Goal: Navigation & Orientation: Find specific page/section

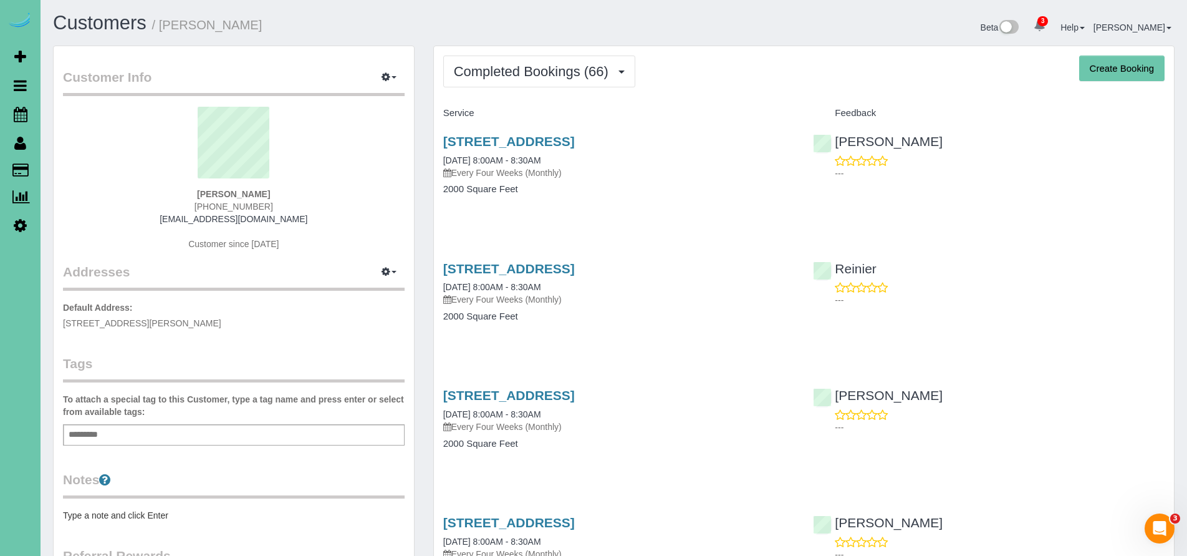
click at [504, 20] on h1 "Customers / Laura Krueger" at bounding box center [329, 22] width 552 height 21
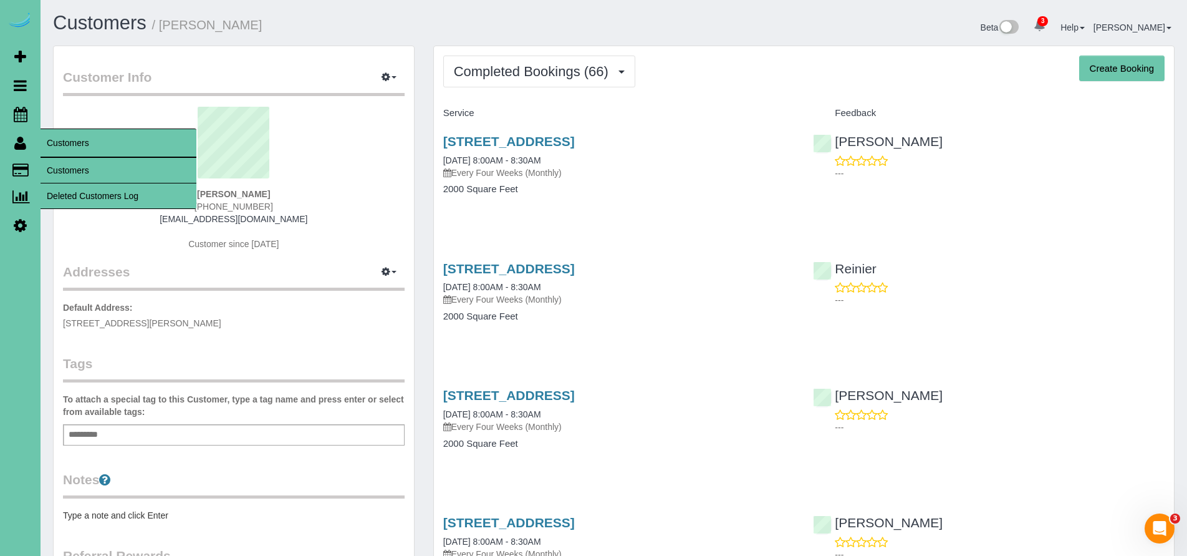
click at [21, 148] on icon at bounding box center [20, 142] width 12 height 15
click at [94, 171] on link "Customers" at bounding box center [119, 170] width 156 height 25
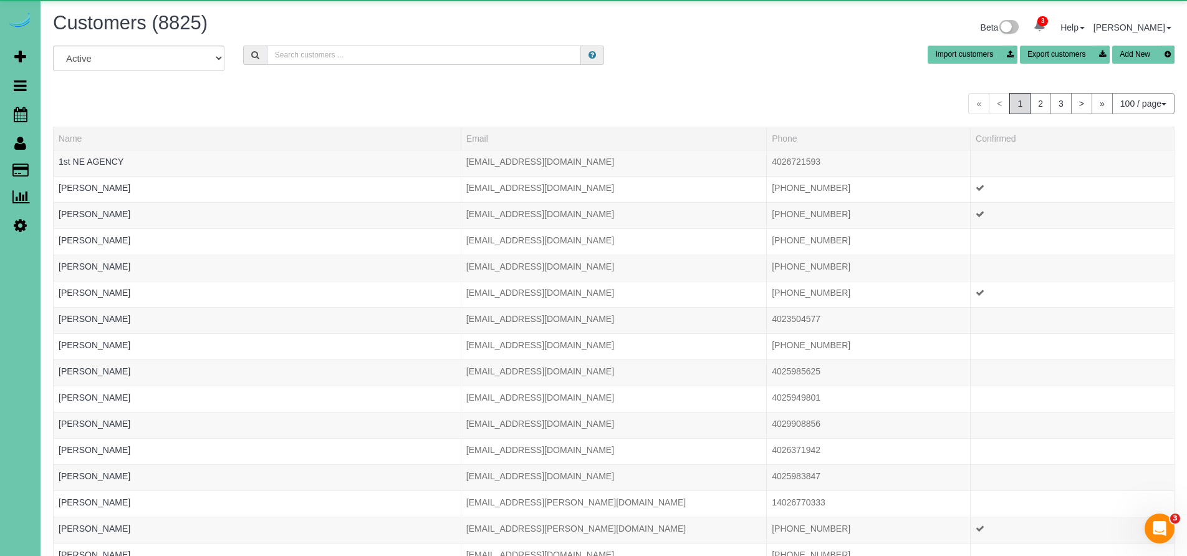
click at [292, 54] on input "text" at bounding box center [424, 55] width 315 height 19
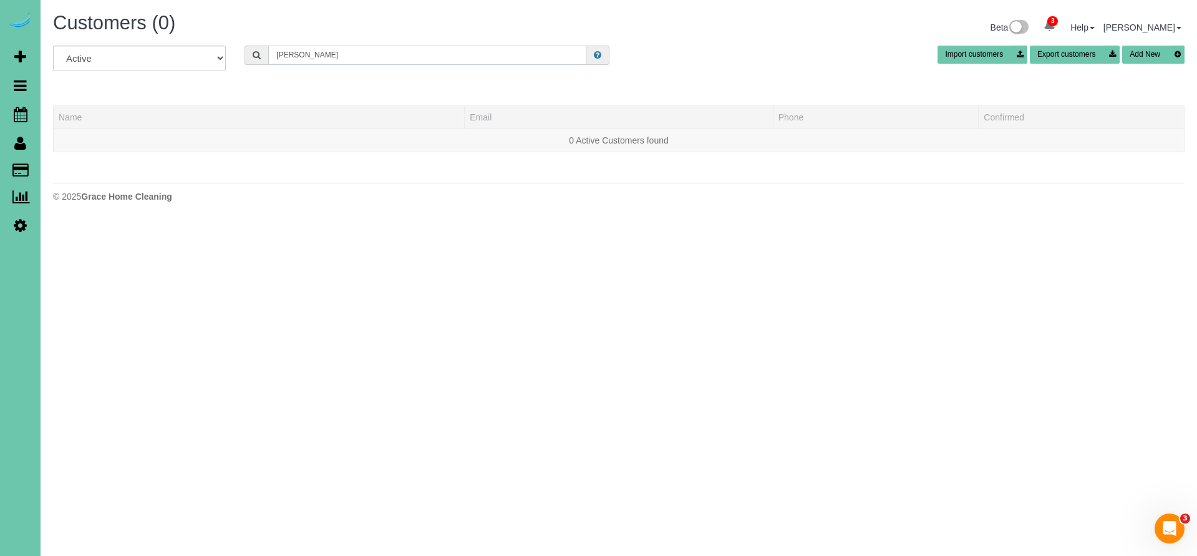
click at [293, 54] on input "Allison Boone" at bounding box center [427, 55] width 318 height 19
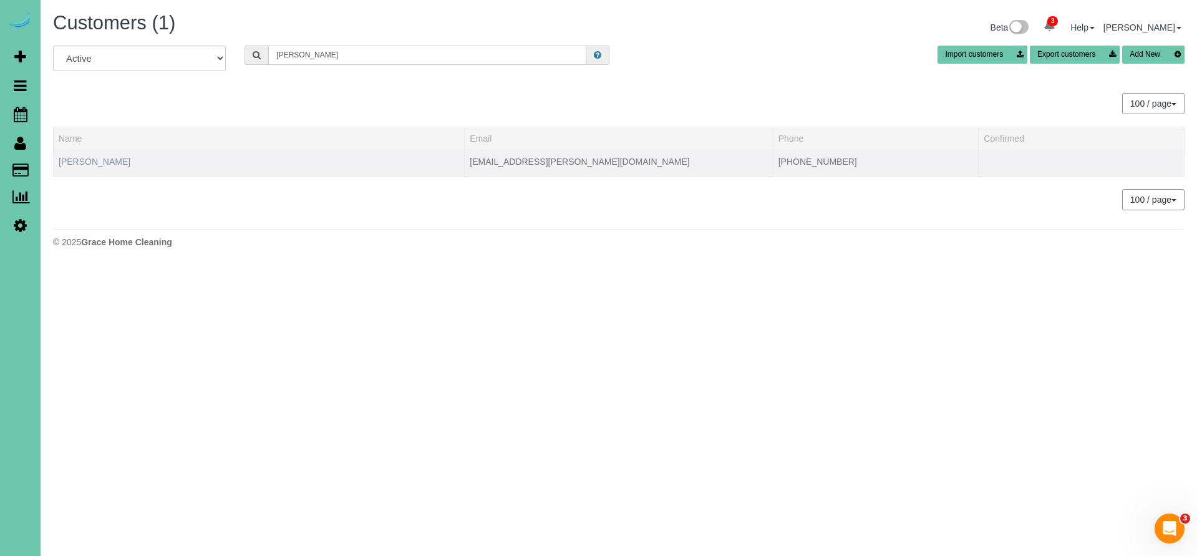
type input "Allisen Boone"
click at [77, 157] on link "Allisen Boone" at bounding box center [95, 162] width 72 height 10
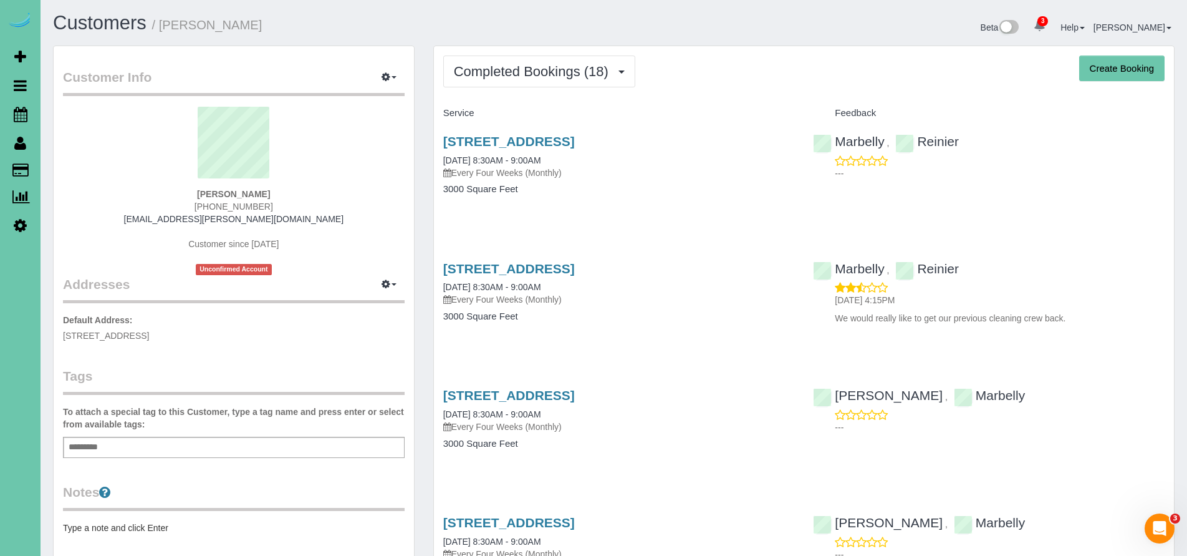
click at [17, 224] on icon at bounding box center [20, 225] width 13 height 15
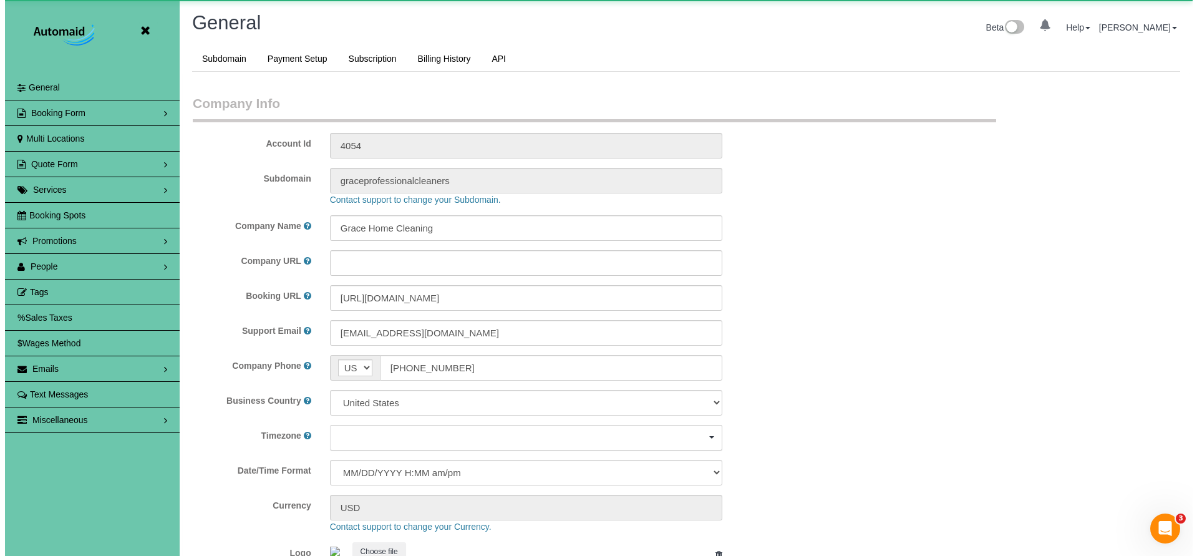
scroll to position [2638, 1187]
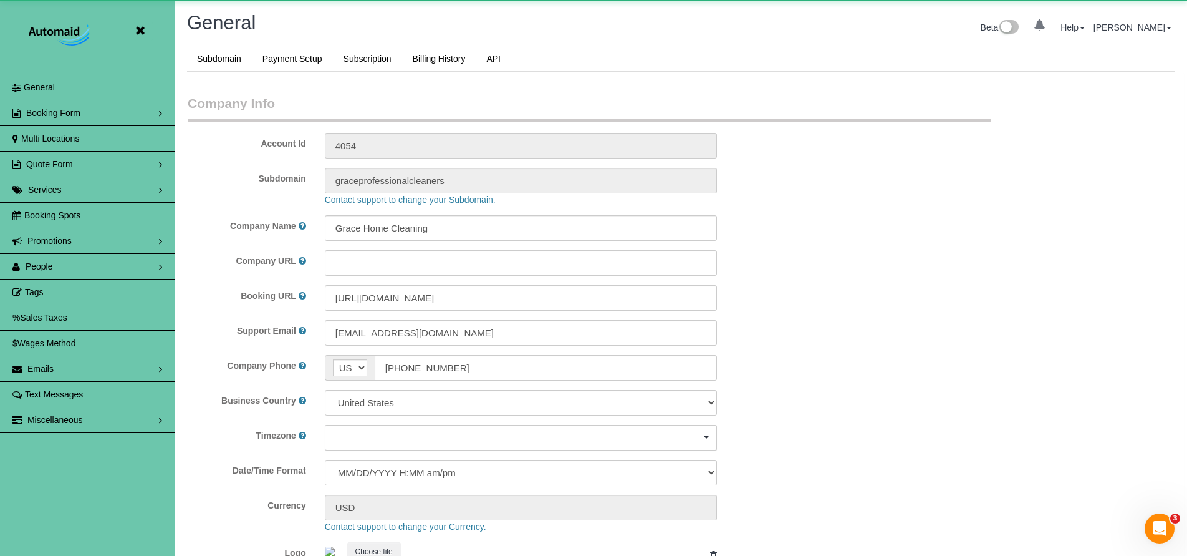
select select "5796"
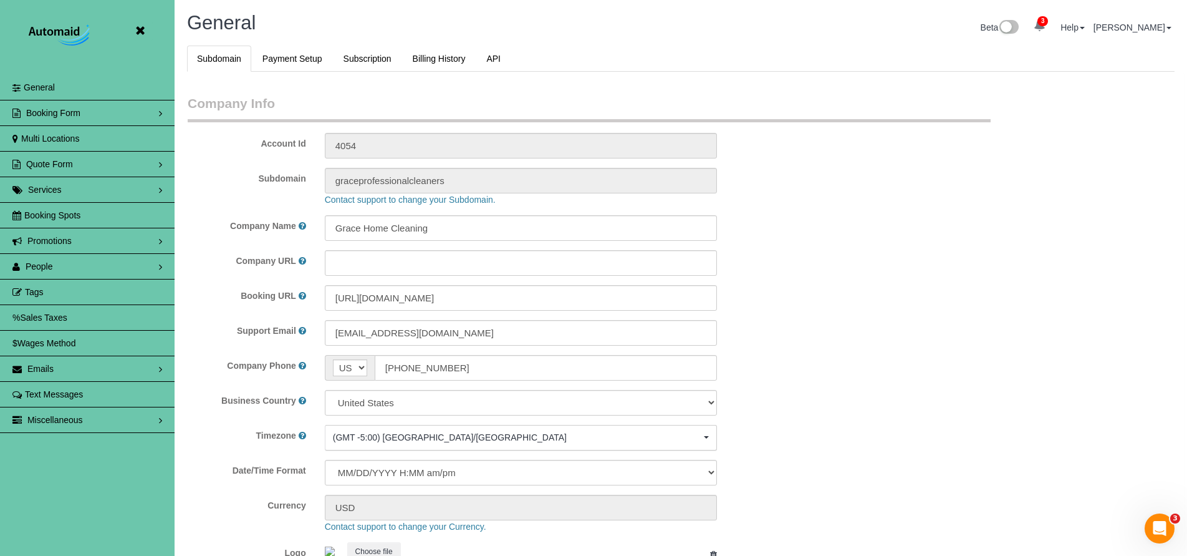
click at [52, 275] on link "People" at bounding box center [87, 266] width 175 height 25
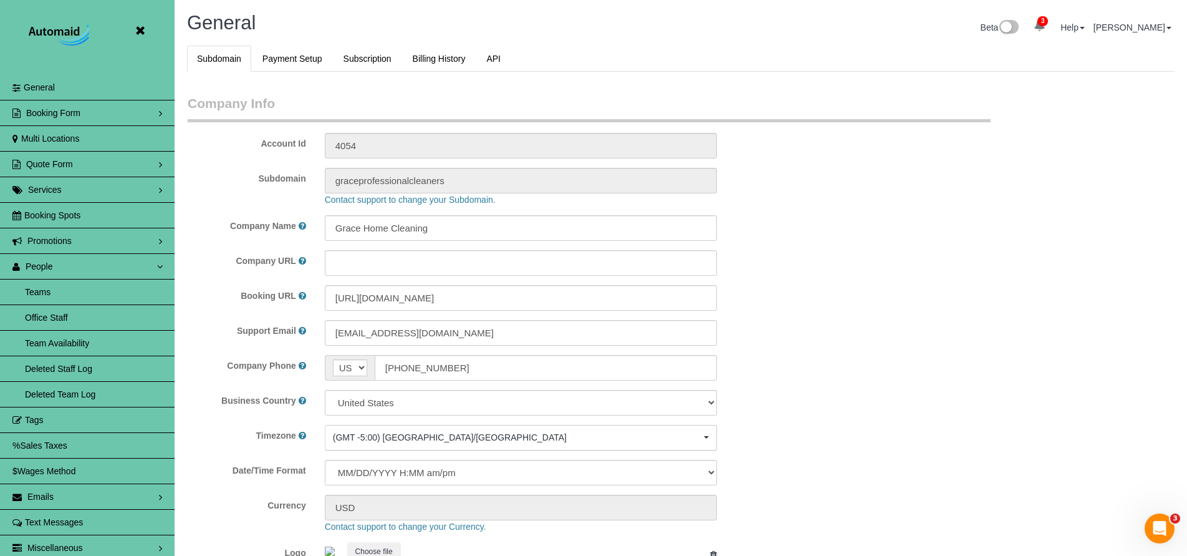
click at [53, 340] on link "Team Availability" at bounding box center [87, 342] width 175 height 25
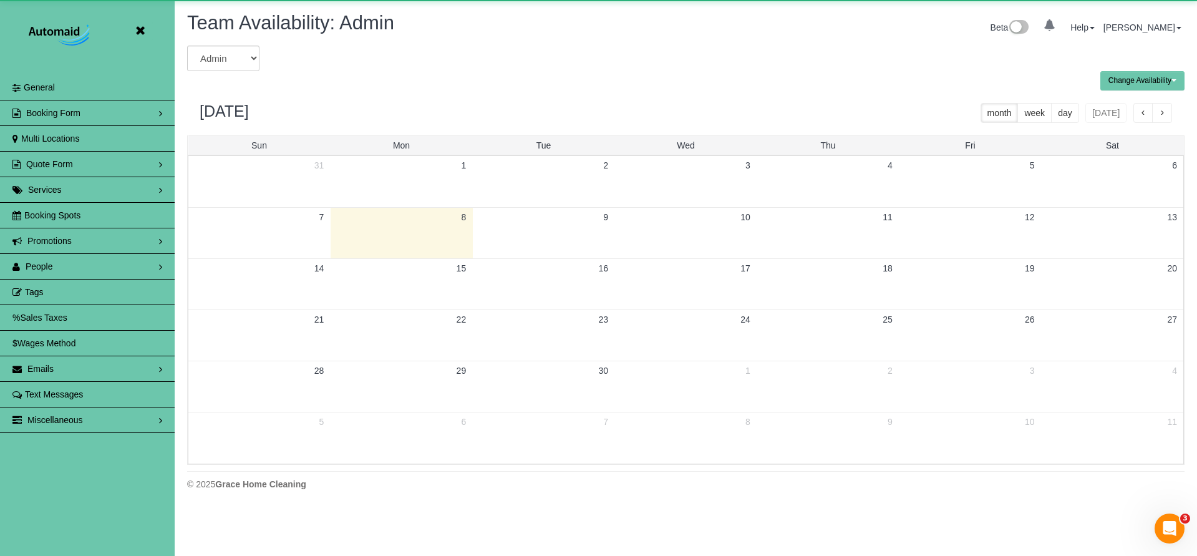
scroll to position [508, 1197]
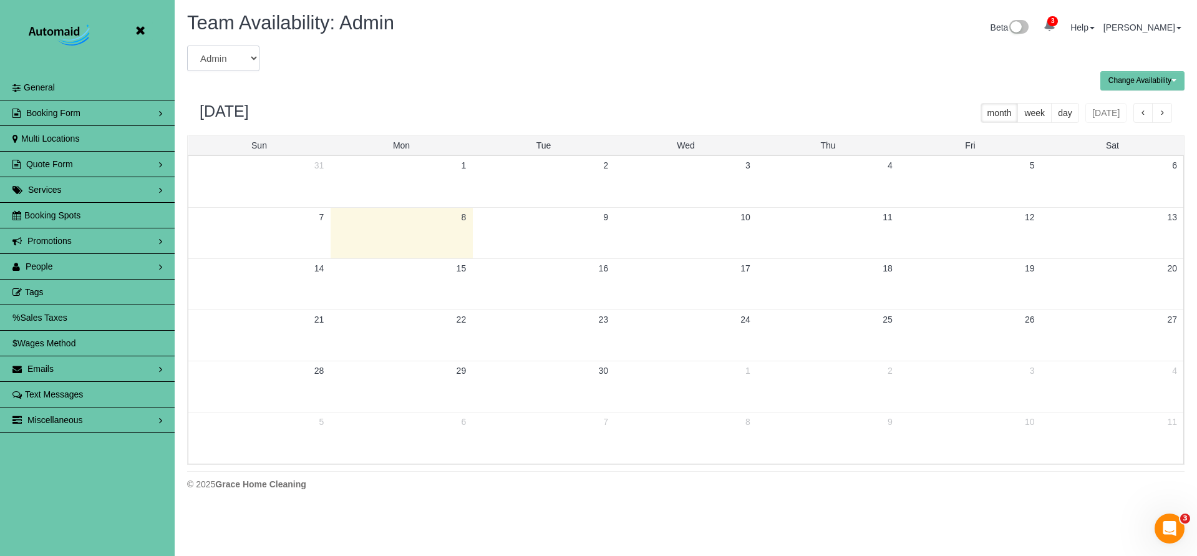
select select "number:37458"
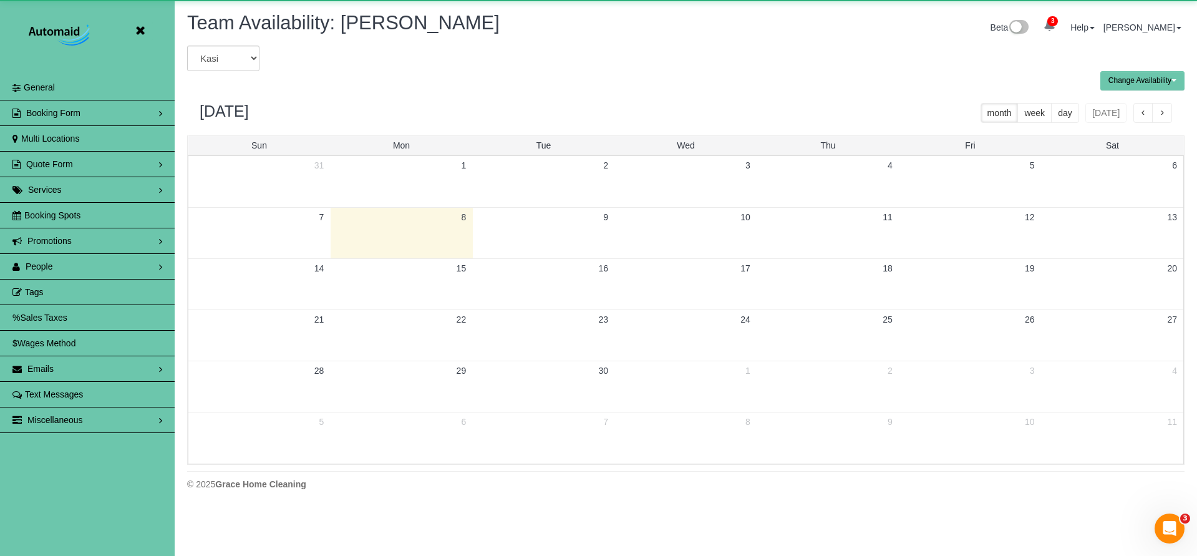
scroll to position [508, 1197]
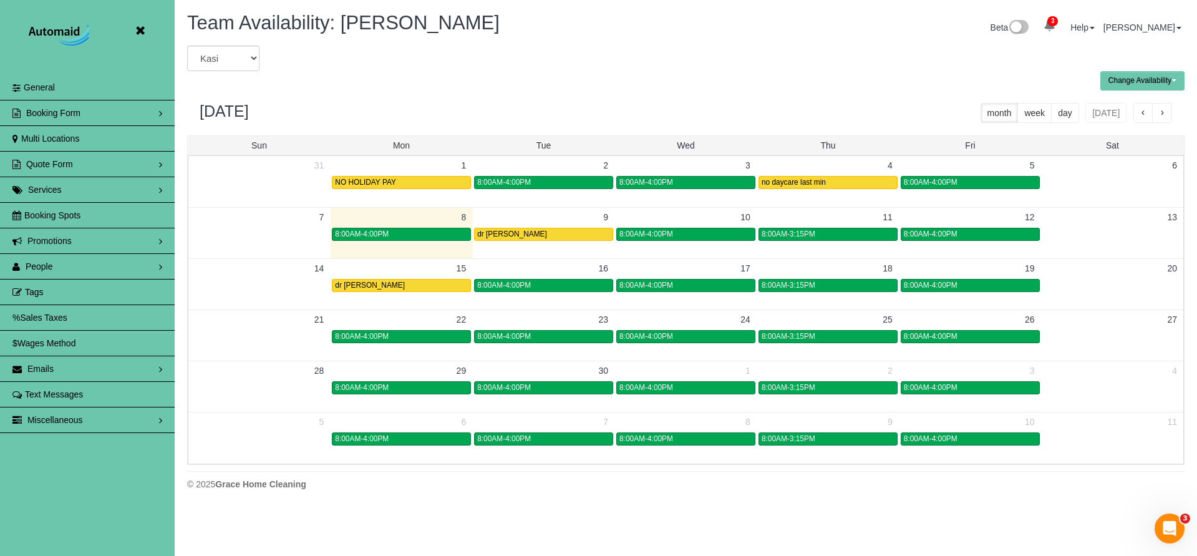
click at [139, 31] on icon at bounding box center [140, 31] width 16 height 16
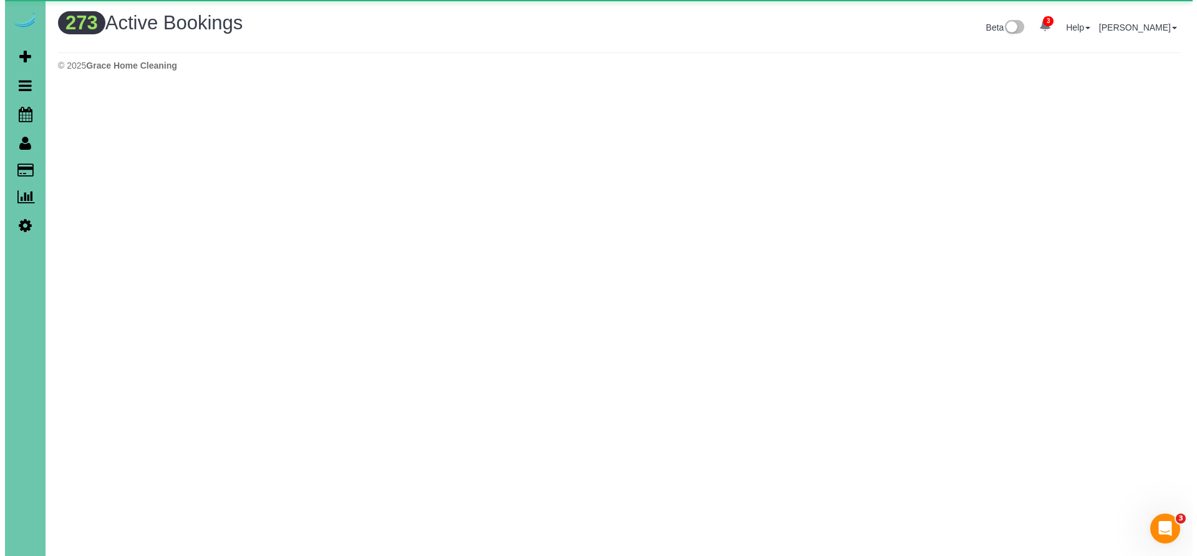
scroll to position [4204, 1187]
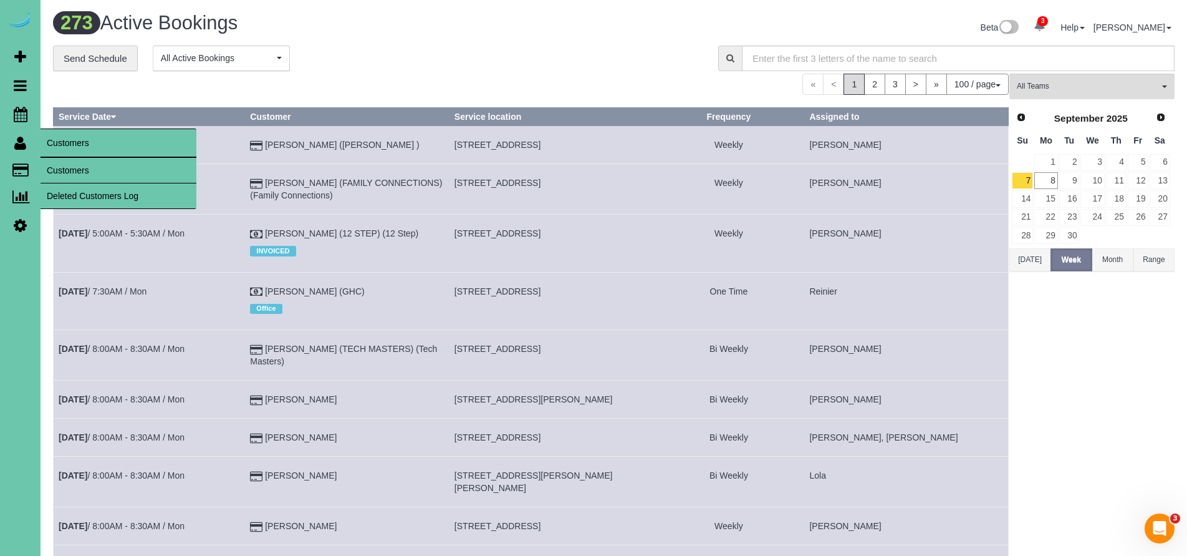
click at [14, 144] on icon at bounding box center [20, 142] width 12 height 15
click at [75, 166] on link "Customers" at bounding box center [119, 170] width 156 height 25
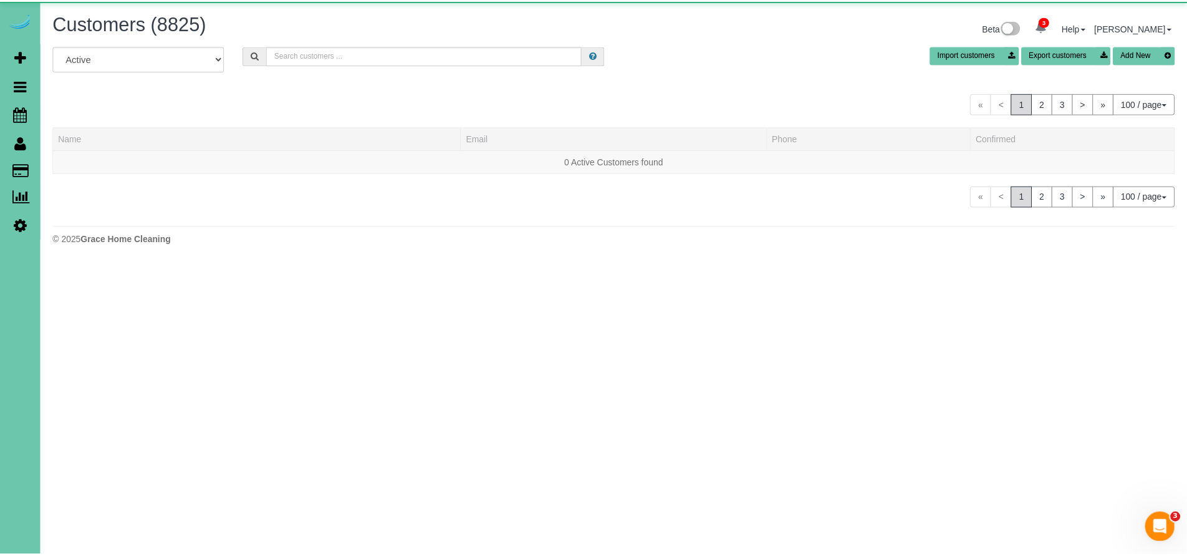
scroll to position [2858, 1187]
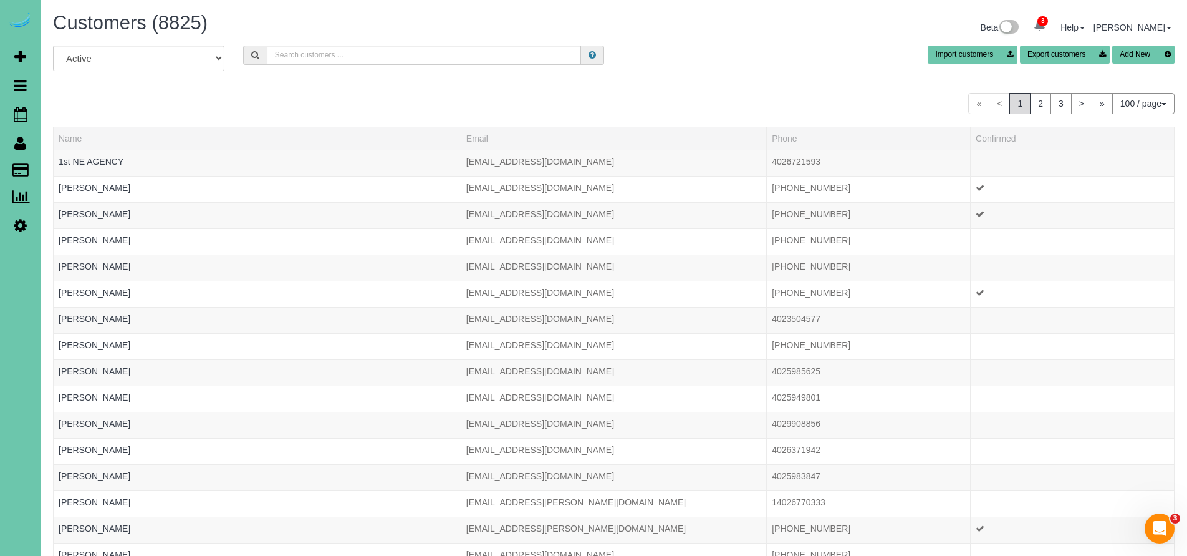
click at [479, 112] on div "« < 1 2 3 > » 100 / page 10 / page 20 / page 30 / page 40 / page 50 / page 100 …" at bounding box center [614, 103] width 1122 height 21
click at [75, 117] on span "Scheduler" at bounding box center [119, 114] width 156 height 29
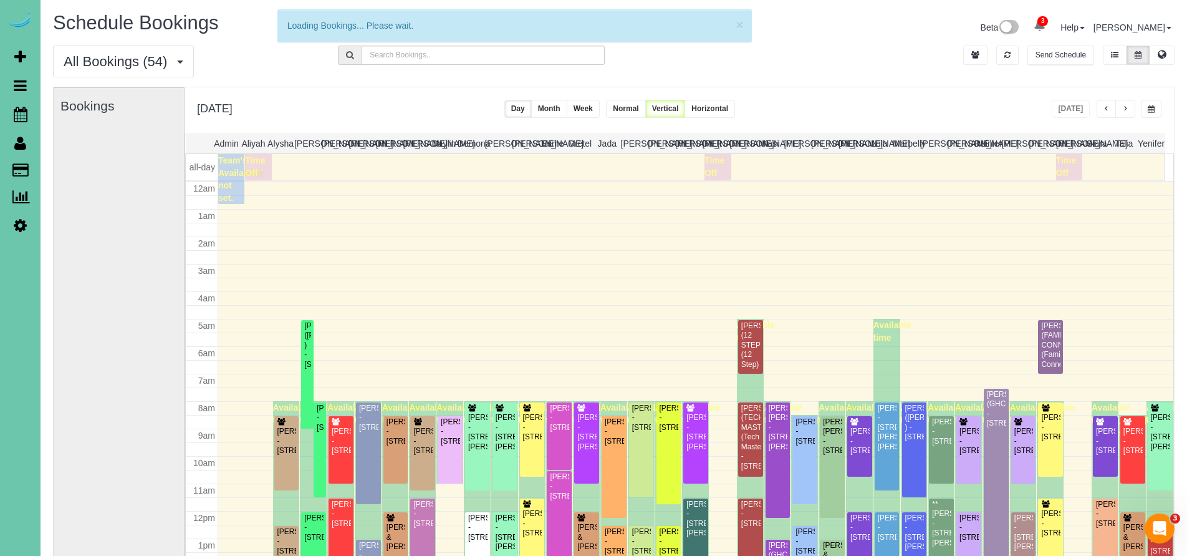
scroll to position [165, 0]
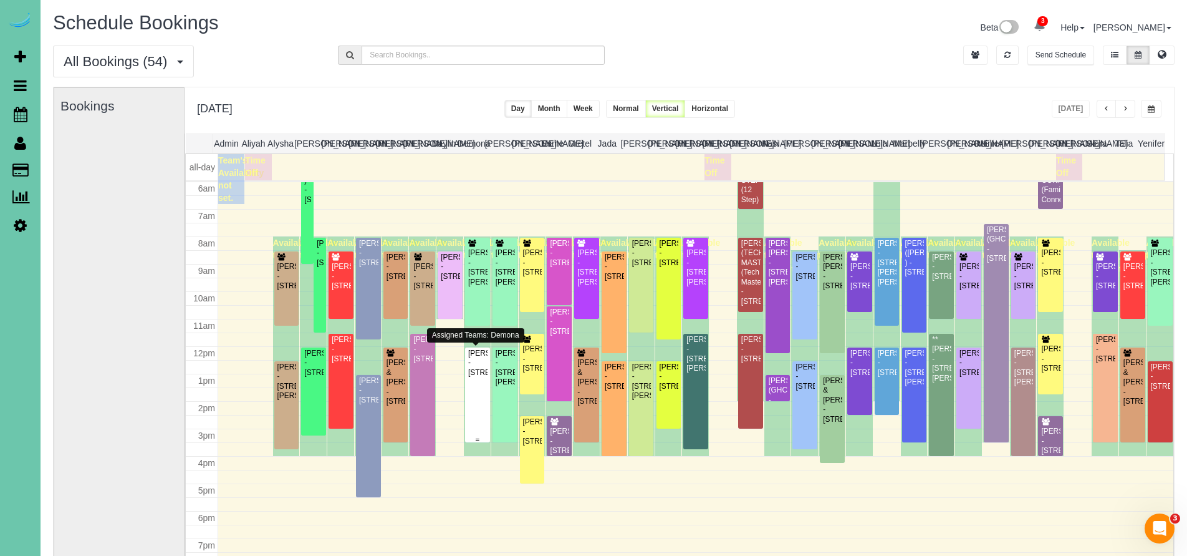
click at [470, 377] on div "Julia Rasell - 1301 S 36th St, Omaha, NE 68105" at bounding box center [478, 363] width 20 height 29
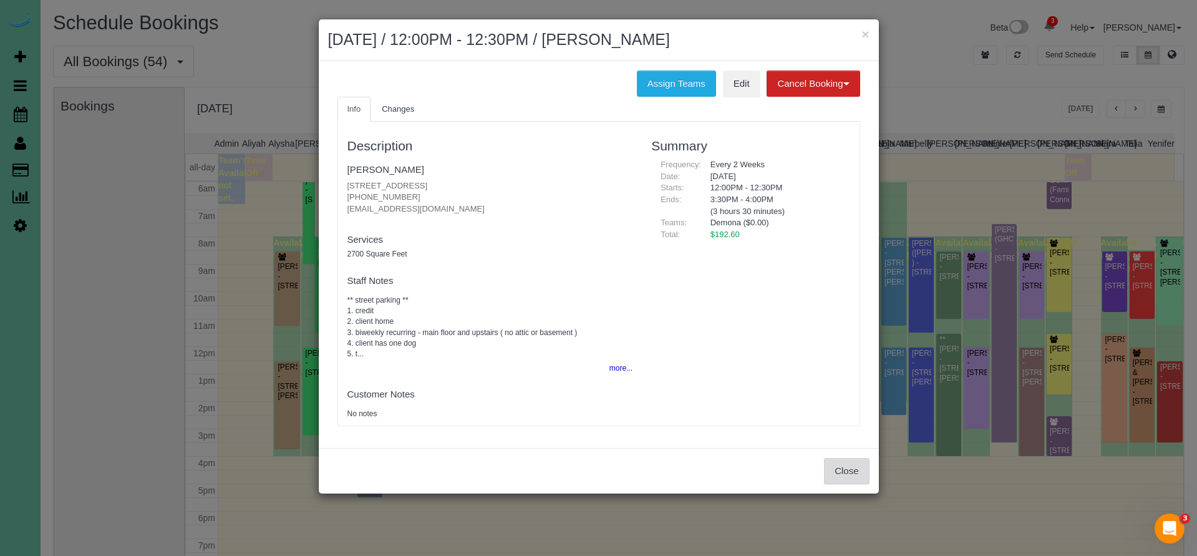
click at [836, 477] on button "Close" at bounding box center [846, 471] width 45 height 26
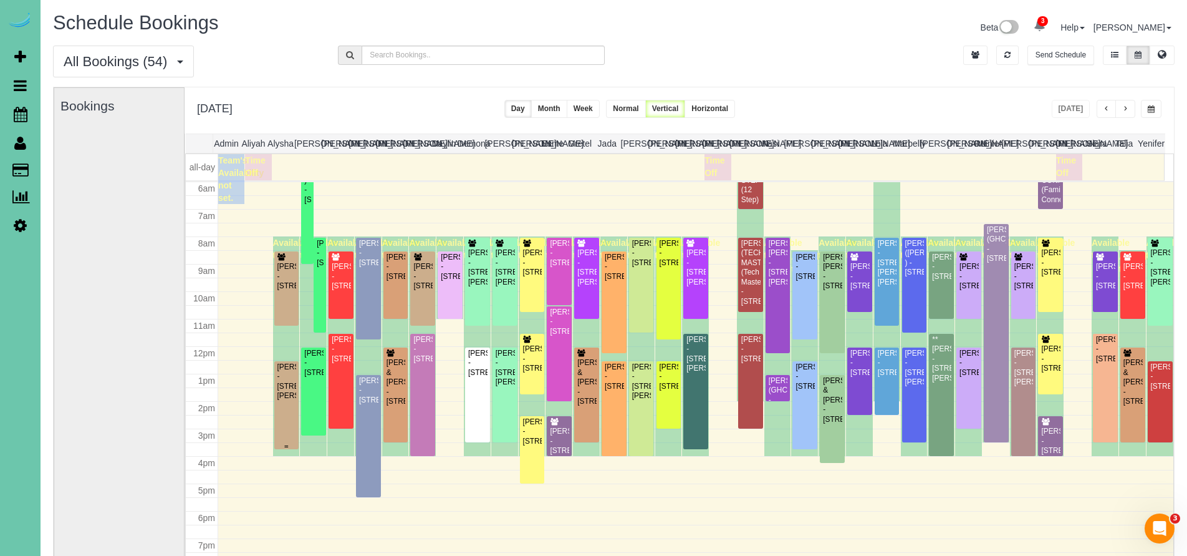
click at [289, 401] on div "Cate Knockenhauer - 14919 Fowler Ave, Omaha, NE 68116" at bounding box center [287, 381] width 20 height 39
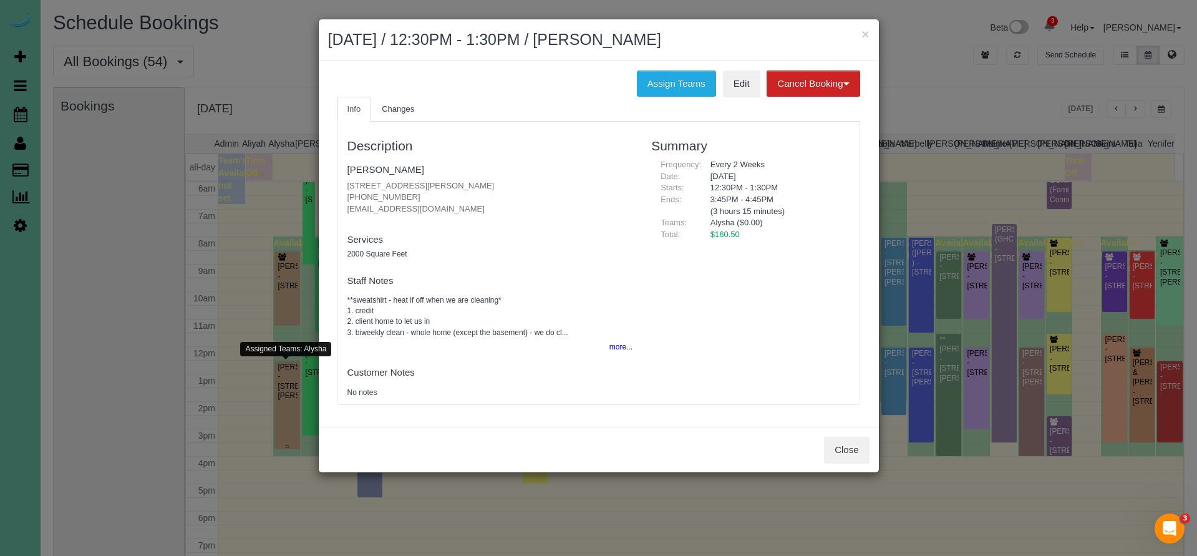
click at [289, 403] on div "× September 08, 2025 / 12:30PM - 1:30PM / Cate Knockenhauer Assign Teams Edit C…" at bounding box center [598, 278] width 1197 height 556
click at [392, 169] on link "[PERSON_NAME]" at bounding box center [385, 169] width 77 height 11
click at [861, 447] on button "Close" at bounding box center [846, 449] width 45 height 26
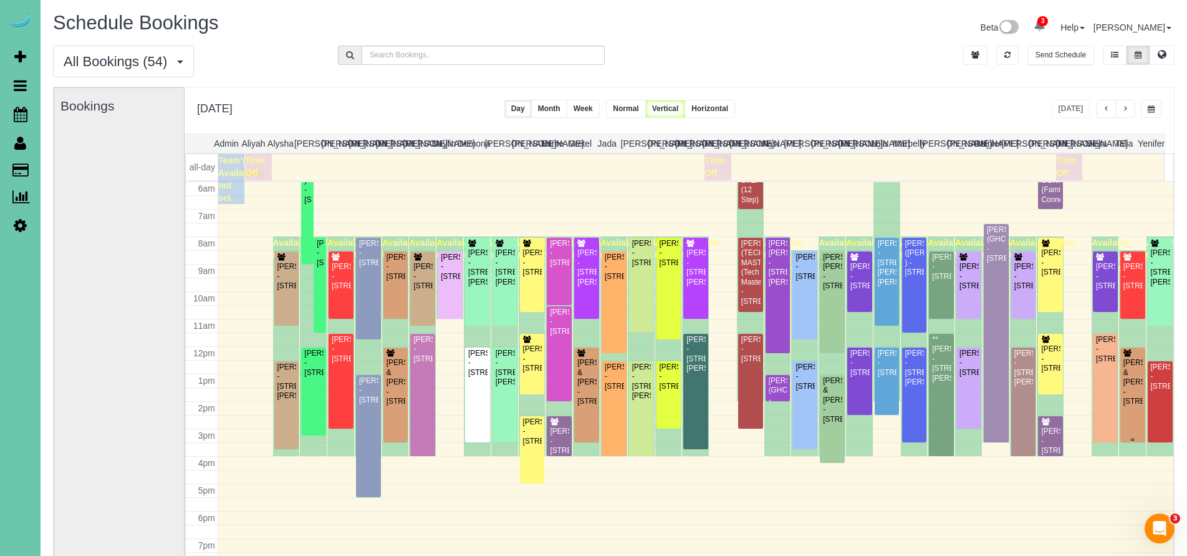
click at [1129, 393] on div "Jeremy & Nick Eutsler - 3267 Vinton St, Omaha, NE 68105" at bounding box center [1133, 382] width 20 height 48
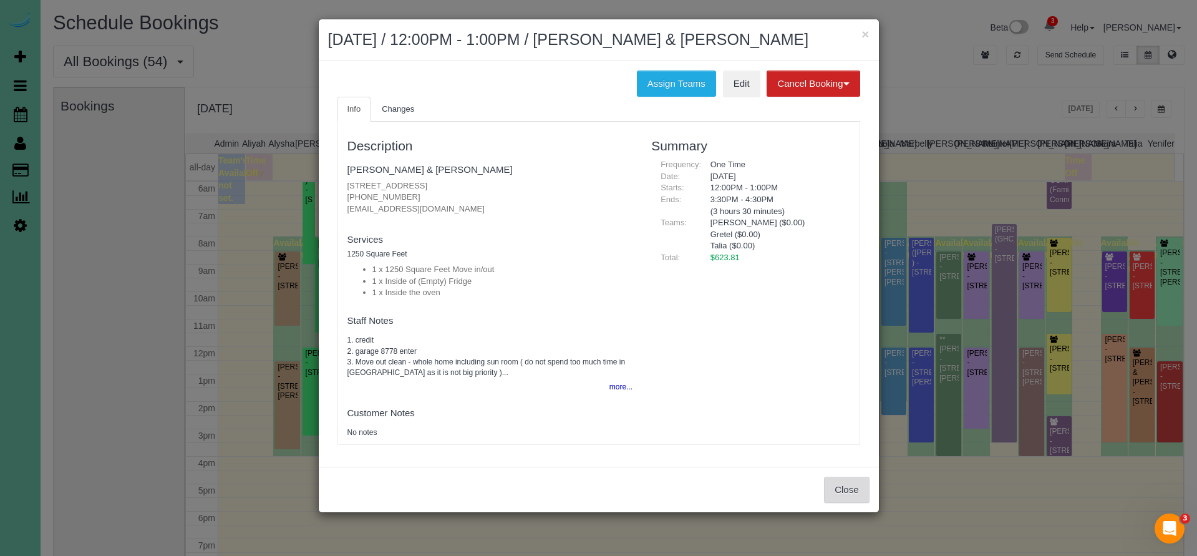
click at [864, 487] on button "Close" at bounding box center [846, 489] width 45 height 26
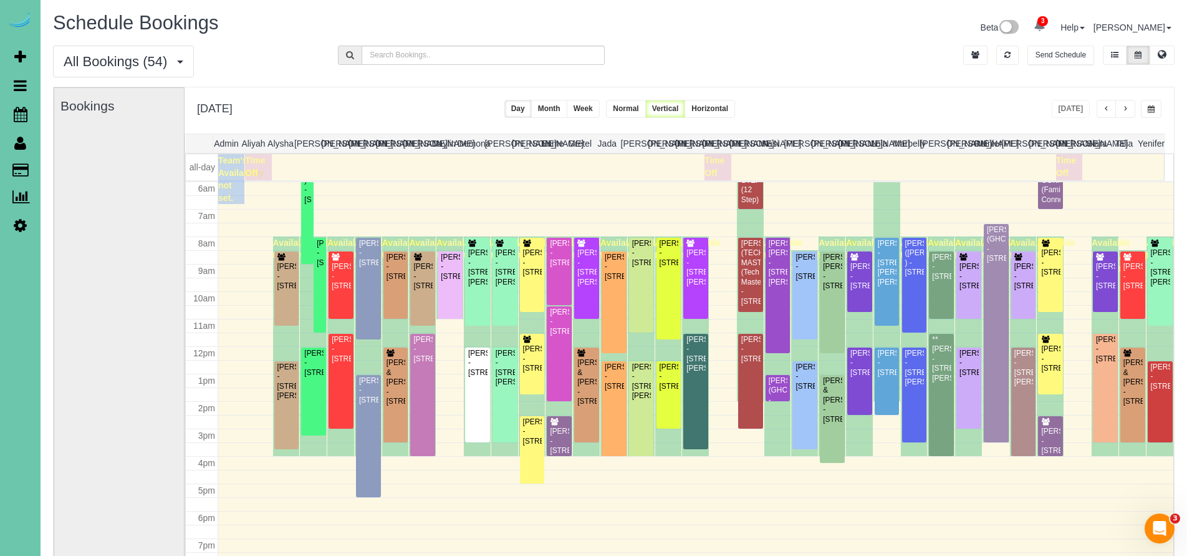
click at [504, 372] on div "Erin Lepe - 5023 Burt St, Omaha, NE 68132" at bounding box center [505, 368] width 20 height 39
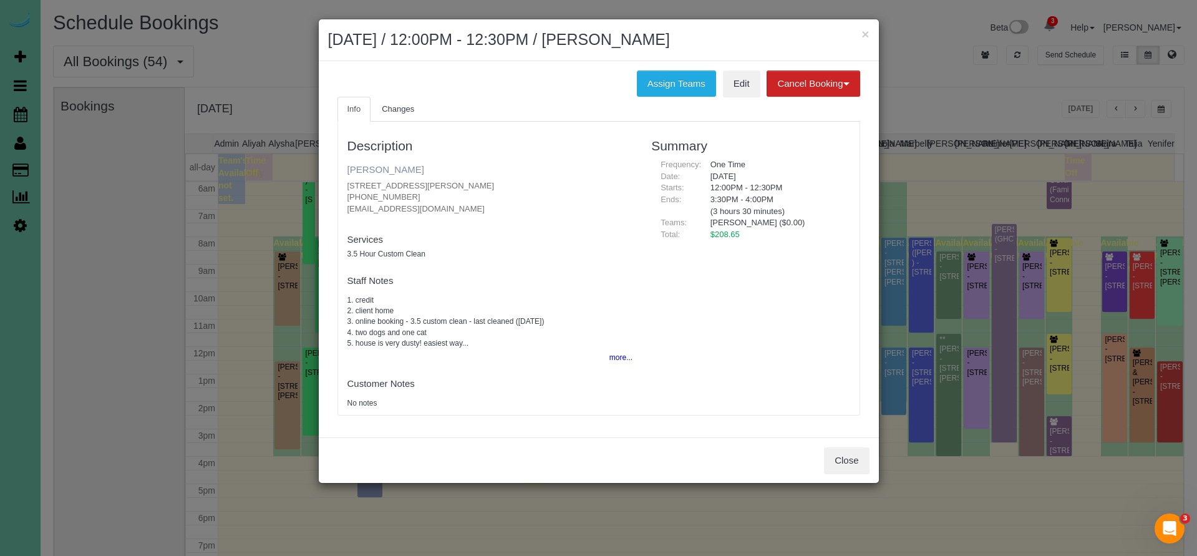
click at [372, 168] on link "Erin Lepe" at bounding box center [385, 169] width 77 height 11
click at [856, 454] on button "Close" at bounding box center [846, 460] width 45 height 26
